Goal: Information Seeking & Learning: Stay updated

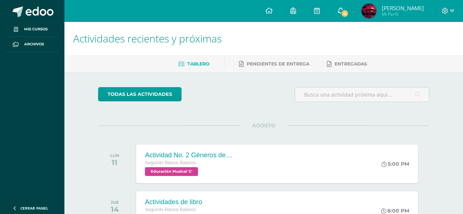
click at [350, 12] on link "4" at bounding box center [340, 11] width 23 height 22
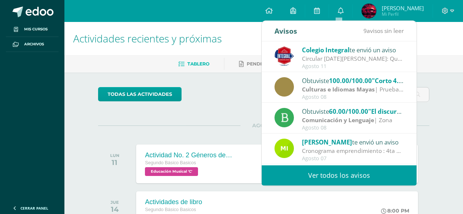
scroll to position [37, 0]
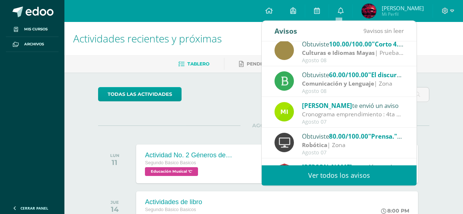
click at [354, 75] on span "60.00/100.00" at bounding box center [348, 75] width 39 height 8
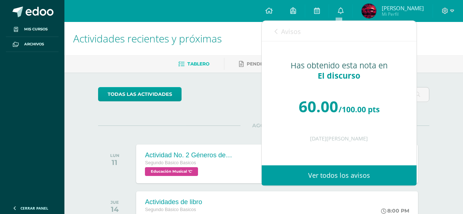
click at [280, 32] on link "Avisos" at bounding box center [288, 31] width 26 height 21
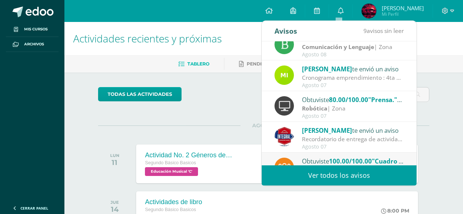
scroll to position [122, 0]
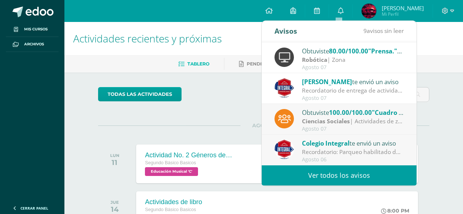
click at [355, 115] on span "100.00/100.00" at bounding box center [350, 112] width 43 height 8
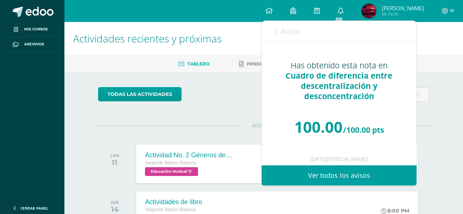
click at [281, 28] on link "Avisos" at bounding box center [288, 31] width 26 height 21
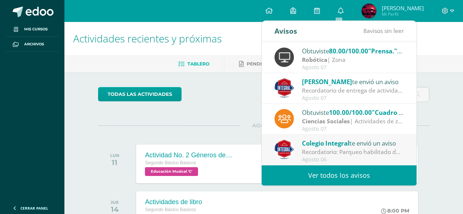
click at [341, 122] on strong "Ciencias Sociales" at bounding box center [326, 121] width 48 height 8
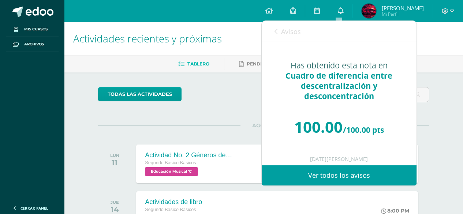
click at [280, 36] on link "Avisos" at bounding box center [288, 31] width 26 height 21
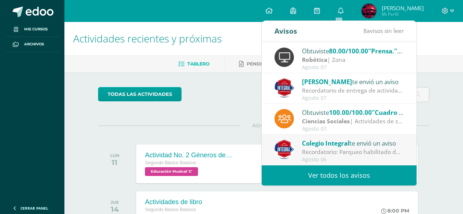
click at [342, 172] on link "Ver todos los avisos" at bounding box center [339, 175] width 155 height 20
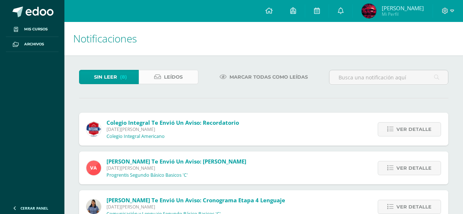
click at [178, 82] on span "Leídos" at bounding box center [173, 77] width 19 height 14
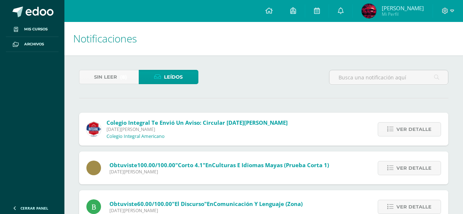
click at [126, 88] on div "Sin leer (8) Leídos" at bounding box center [138, 80] width 125 height 21
click at [125, 85] on div "Sin leer (8) Leídos" at bounding box center [138, 80] width 125 height 21
click at [125, 83] on span "(8)" at bounding box center [123, 77] width 7 height 14
